Goal: Transaction & Acquisition: Purchase product/service

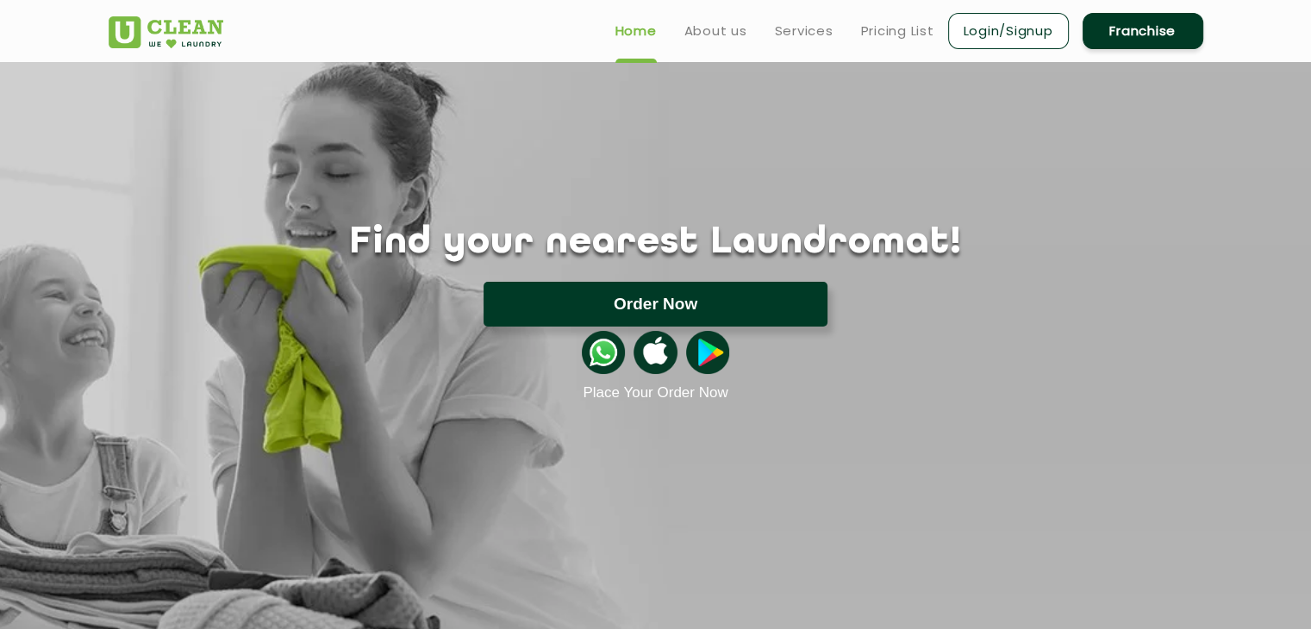
click at [625, 296] on button "Order Now" at bounding box center [655, 304] width 344 height 45
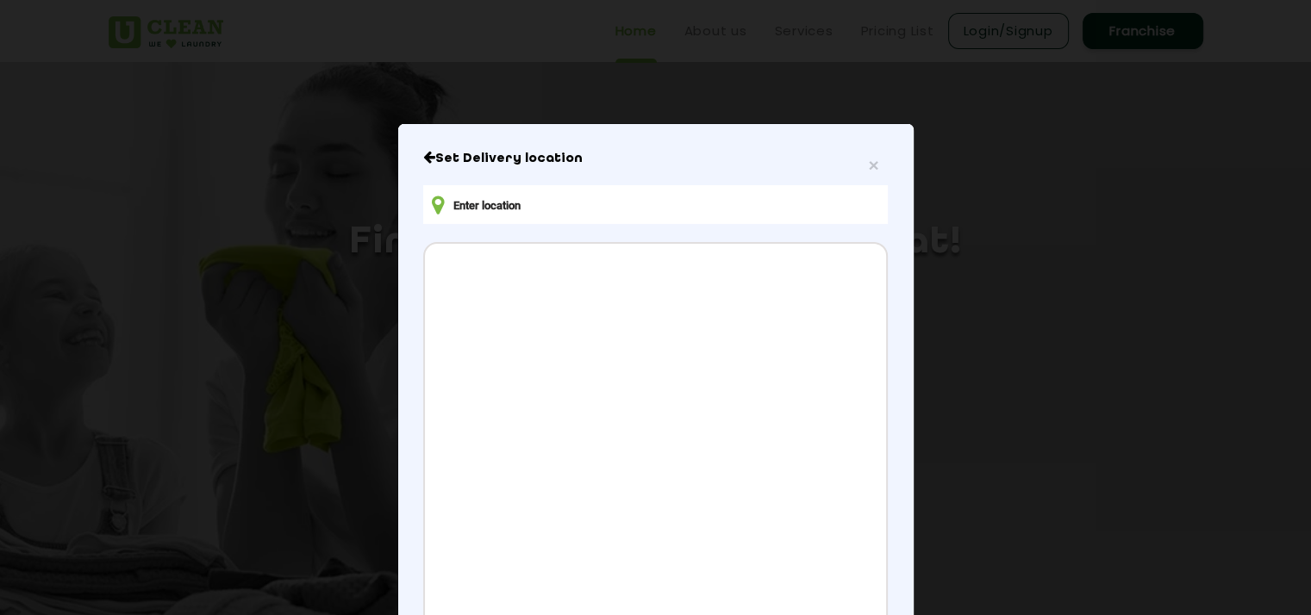
click at [601, 215] on input "text" at bounding box center [655, 204] width 464 height 39
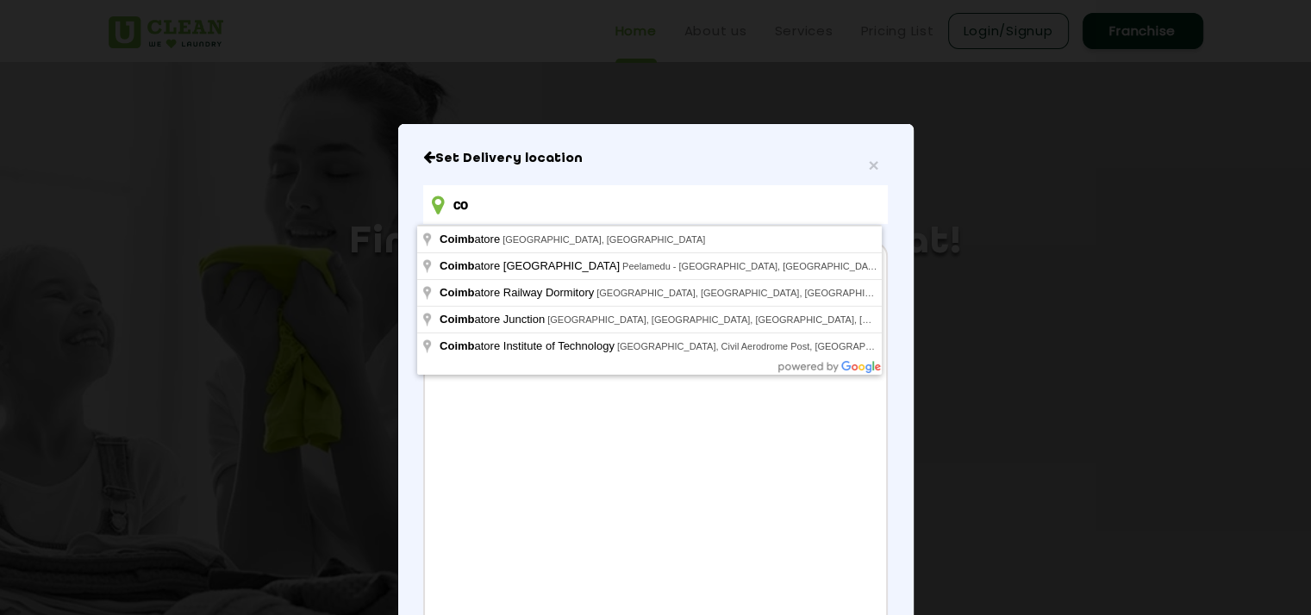
type input "c"
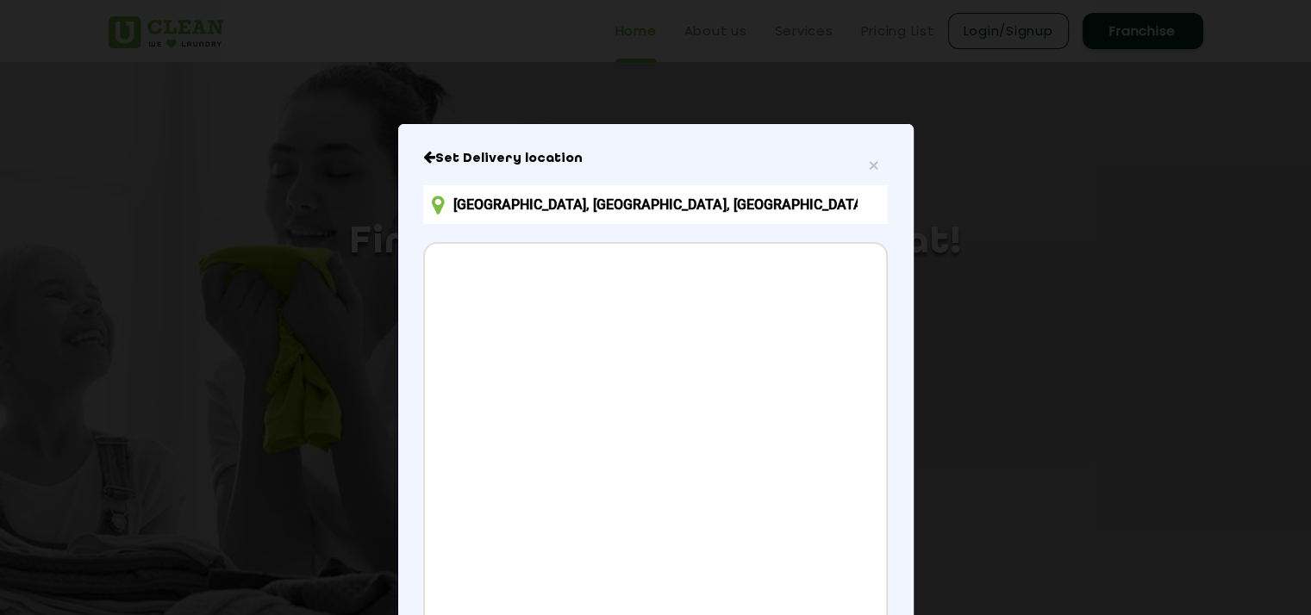
drag, startPoint x: 540, startPoint y: 208, endPoint x: 433, endPoint y: 208, distance: 107.7
click at [433, 208] on div "[GEOGRAPHIC_DATA], [GEOGRAPHIC_DATA], [GEOGRAPHIC_DATA], [GEOGRAPHIC_DATA]" at bounding box center [655, 204] width 464 height 39
drag, startPoint x: 724, startPoint y: 207, endPoint x: 403, endPoint y: 203, distance: 320.6
click at [403, 203] on div "× Set Delivery location [GEOGRAPHIC_DATA], [GEOGRAPHIC_DATA], [GEOGRAPHIC_DATA]…" at bounding box center [655, 457] width 515 height 666
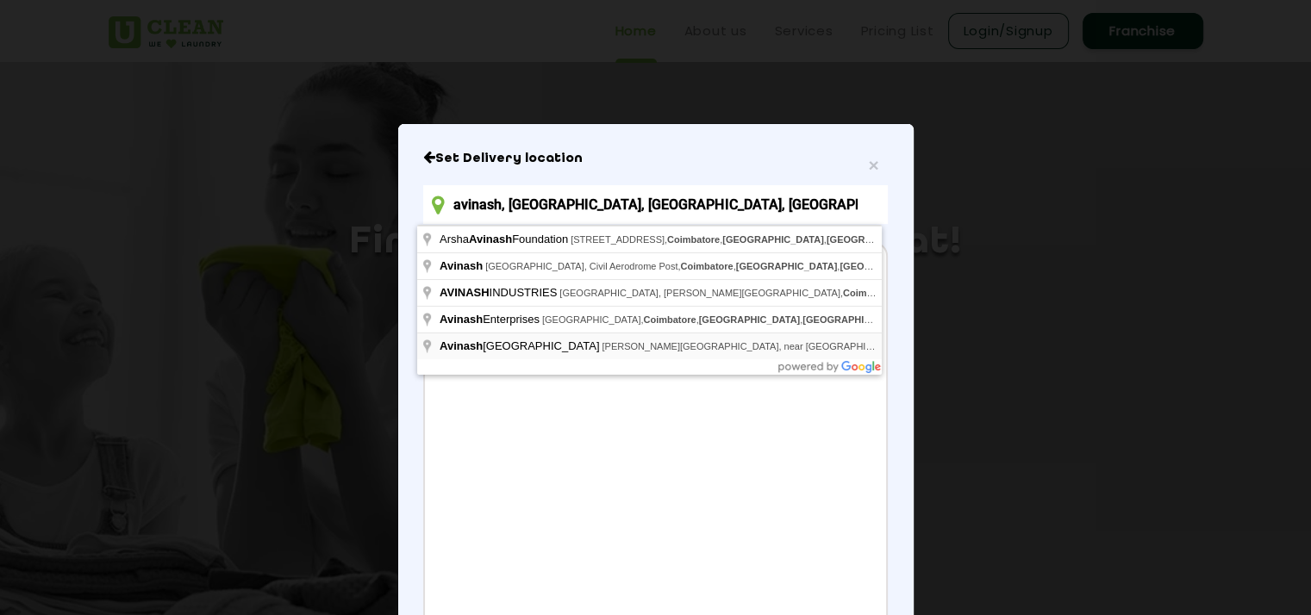
type input "[GEOGRAPHIC_DATA], [PERSON_NAME][GEOGRAPHIC_DATA], near [GEOGRAPHIC_DATA], [GEO…"
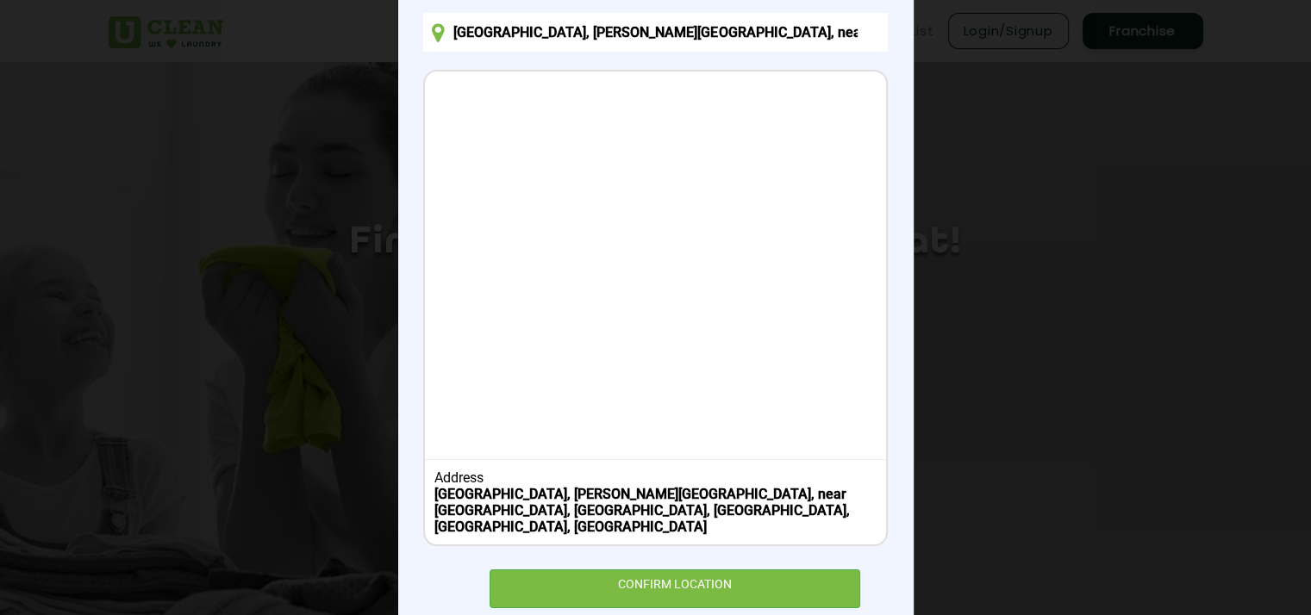
scroll to position [201, 0]
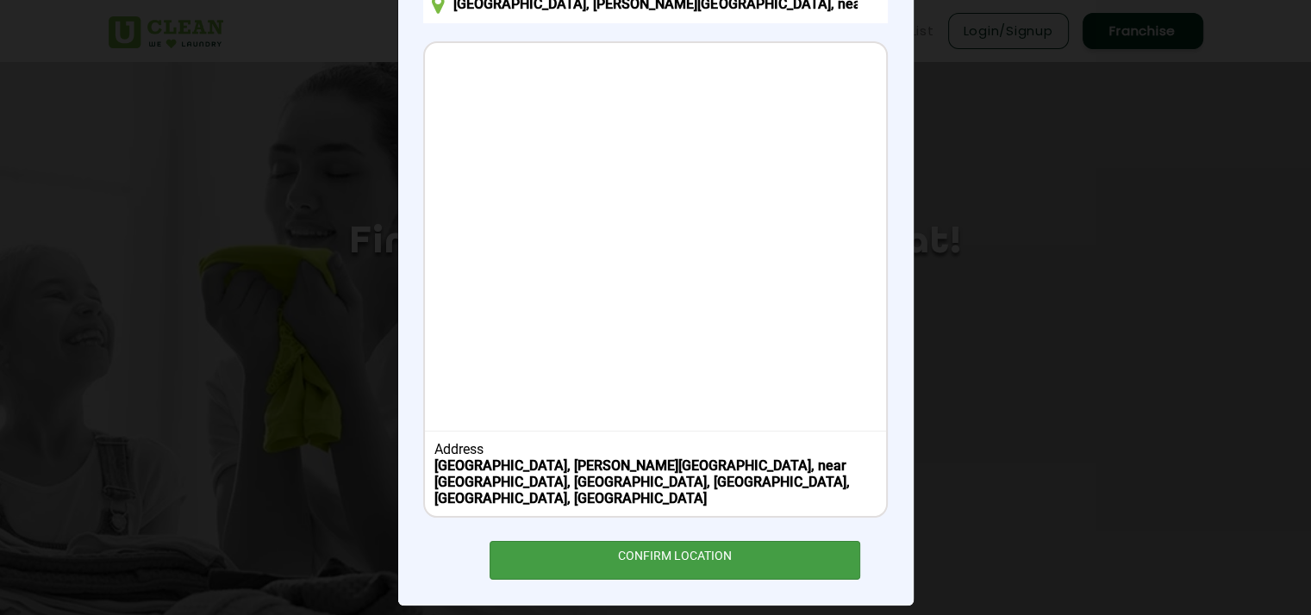
click at [645, 547] on div "CONFIRM LOCATION" at bounding box center [675, 560] width 371 height 39
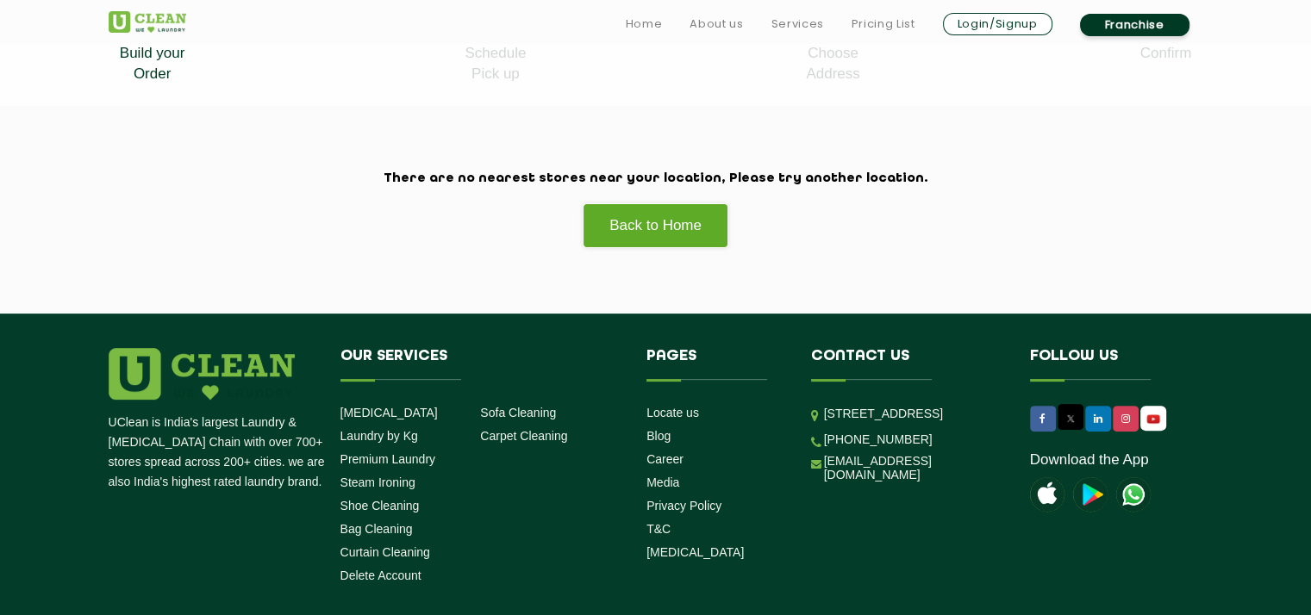
scroll to position [431, 0]
